Goal: Task Accomplishment & Management: Complete application form

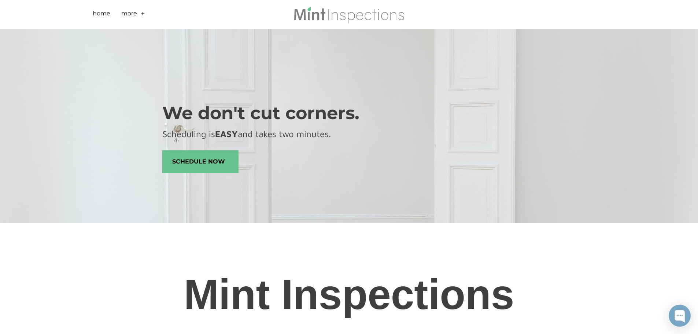
click at [139, 14] on li "More + - Scheduling Sample Report FAQs Reviews Roof Covering Material Installat…" at bounding box center [134, 14] width 27 height 29
click at [143, 14] on link "+" at bounding box center [143, 14] width 4 height 11
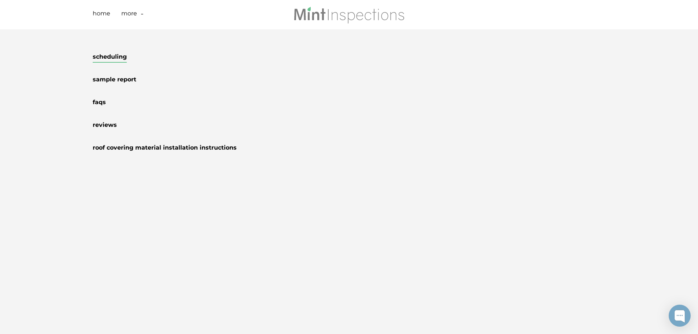
click at [107, 55] on link "Scheduling" at bounding box center [110, 58] width 34 height 10
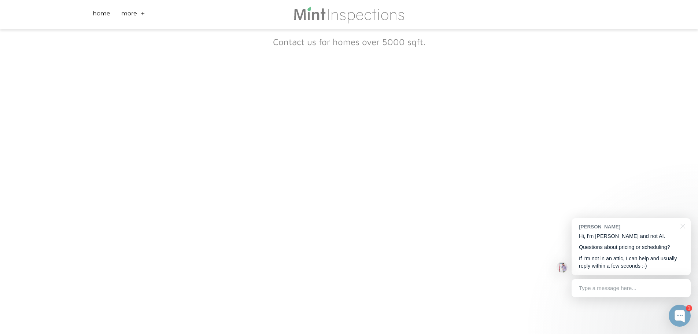
scroll to position [133, 0]
click at [94, 135] on div "Scheduling is fast and easy! This form provides final price prior to booking. N…" at bounding box center [349, 201] width 698 height 611
click at [91, 144] on div "Scheduling is fast and easy! This form provides final price prior to booking. N…" at bounding box center [349, 201] width 698 height 611
drag, startPoint x: 113, startPoint y: 228, endPoint x: 132, endPoint y: 229, distance: 19.4
click at [113, 228] on div "Scheduling is fast and easy! This form provides final price prior to booking. N…" at bounding box center [349, 201] width 698 height 611
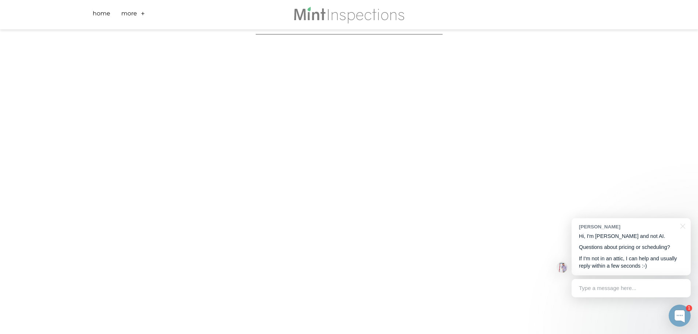
click at [123, 254] on div "Scheduling is fast and easy! This form provides final price prior to booking. N…" at bounding box center [349, 201] width 698 height 611
